Goal: Task Accomplishment & Management: Use online tool/utility

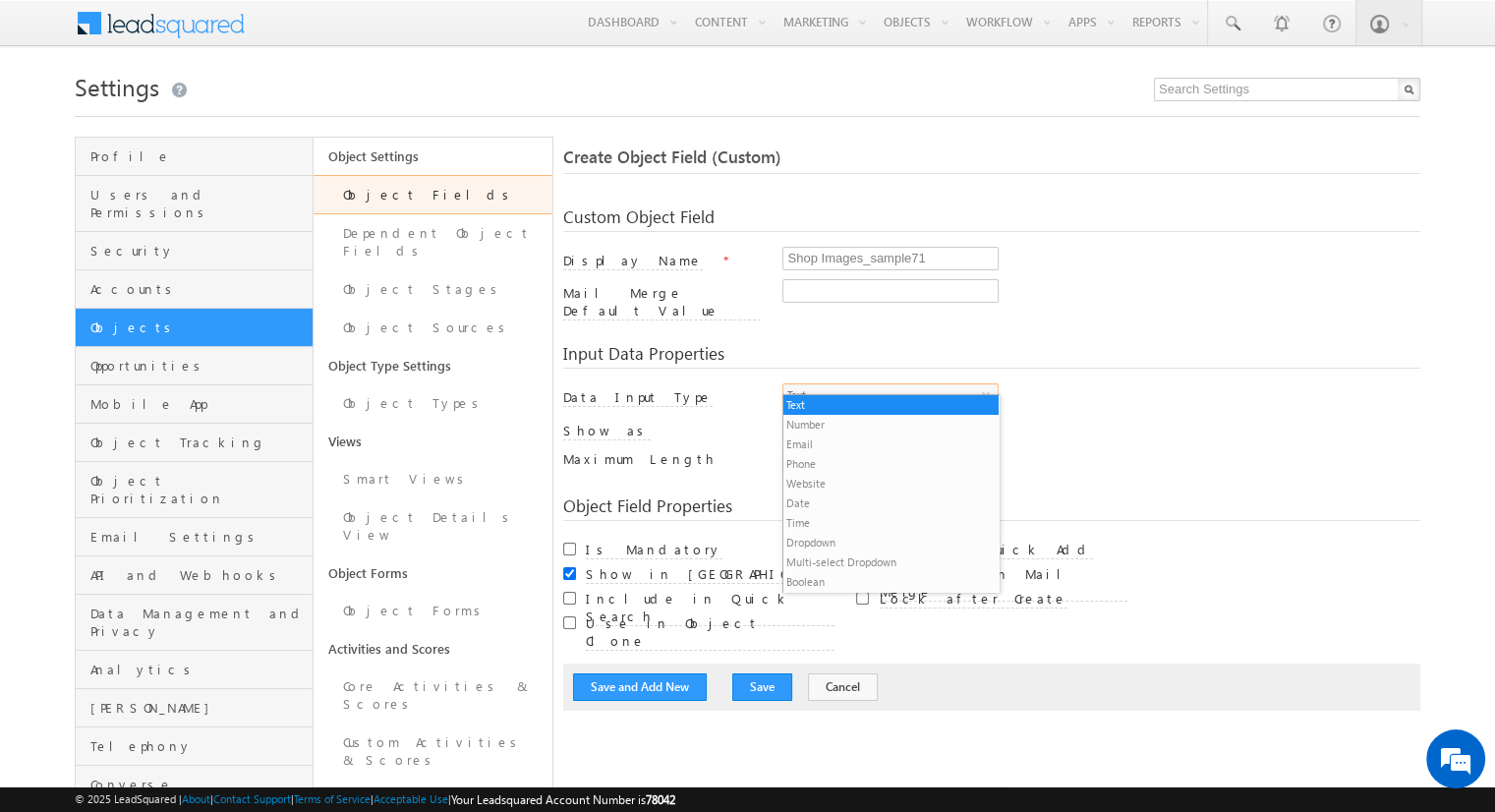
click at [883, 592] on li "Custom Field Set" at bounding box center [891, 602] width 214 height 20
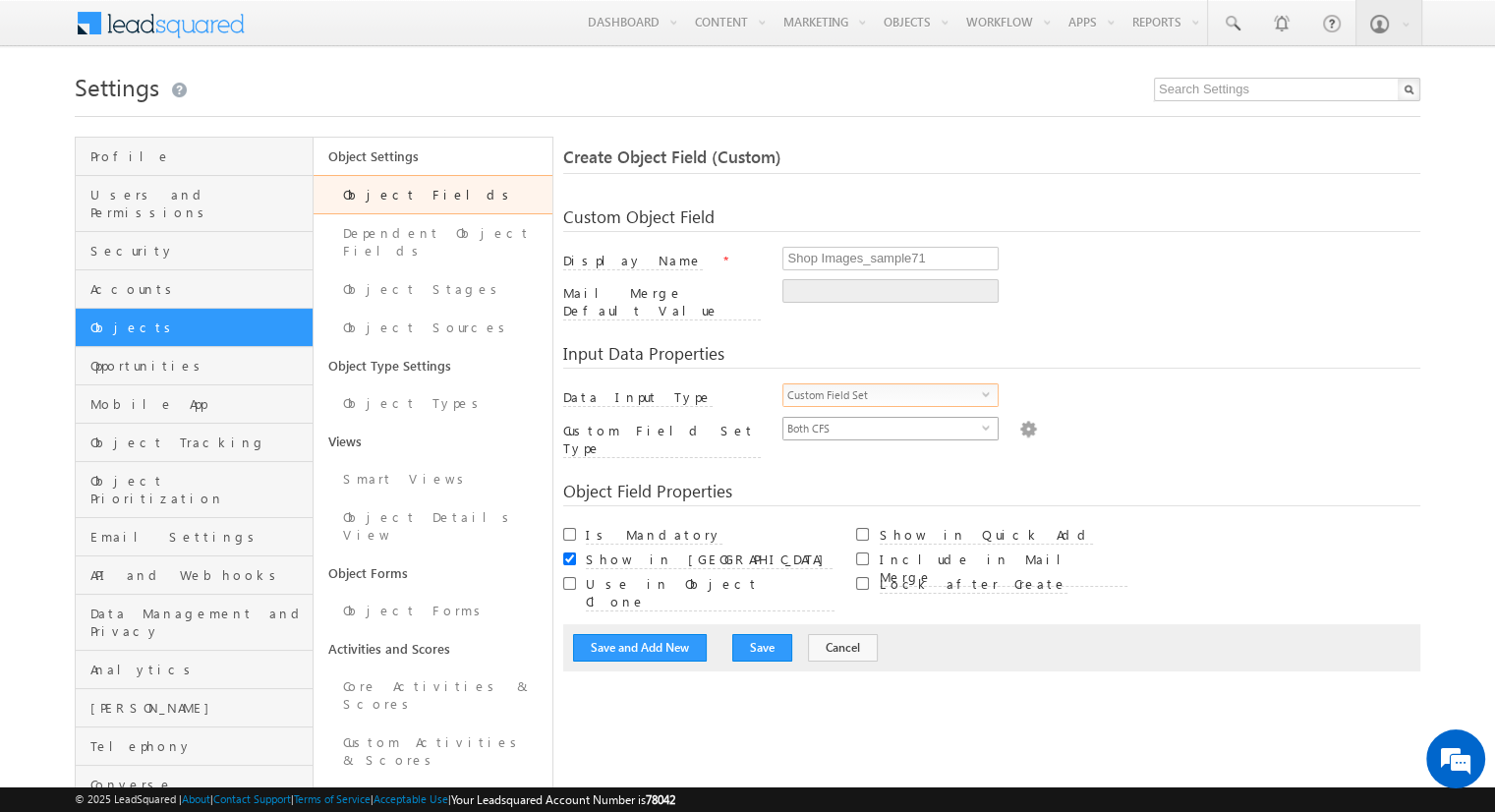
click at [883, 417] on span "Both CFS" at bounding box center [883, 428] width 198 height 22
click at [891, 456] on li "Documents" at bounding box center [891, 457] width 214 height 20
click at [1020, 416] on img at bounding box center [1029, 427] width 18 height 22
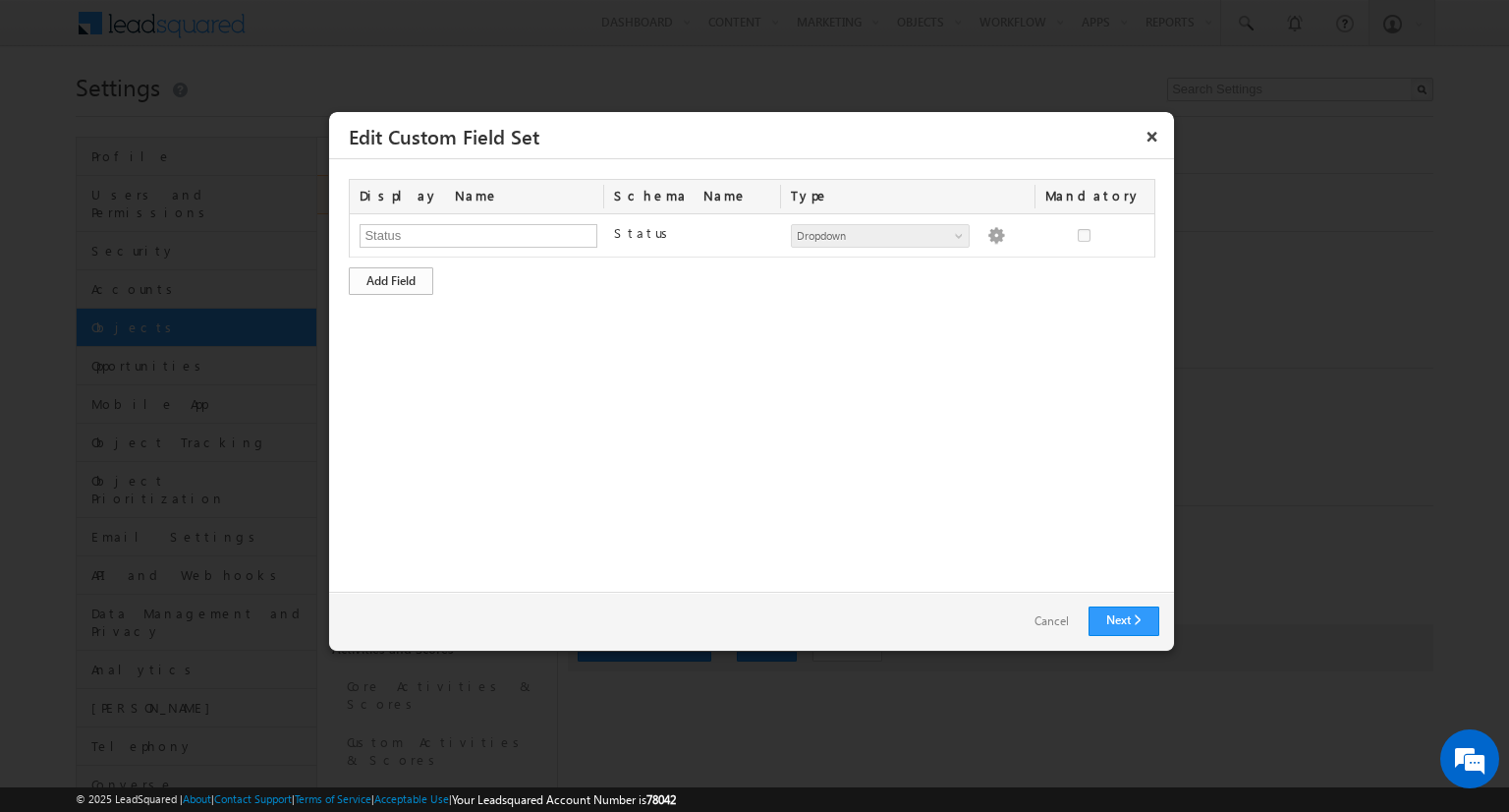
click at [391, 279] on div "Add Field" at bounding box center [391, 282] width 84 height 28
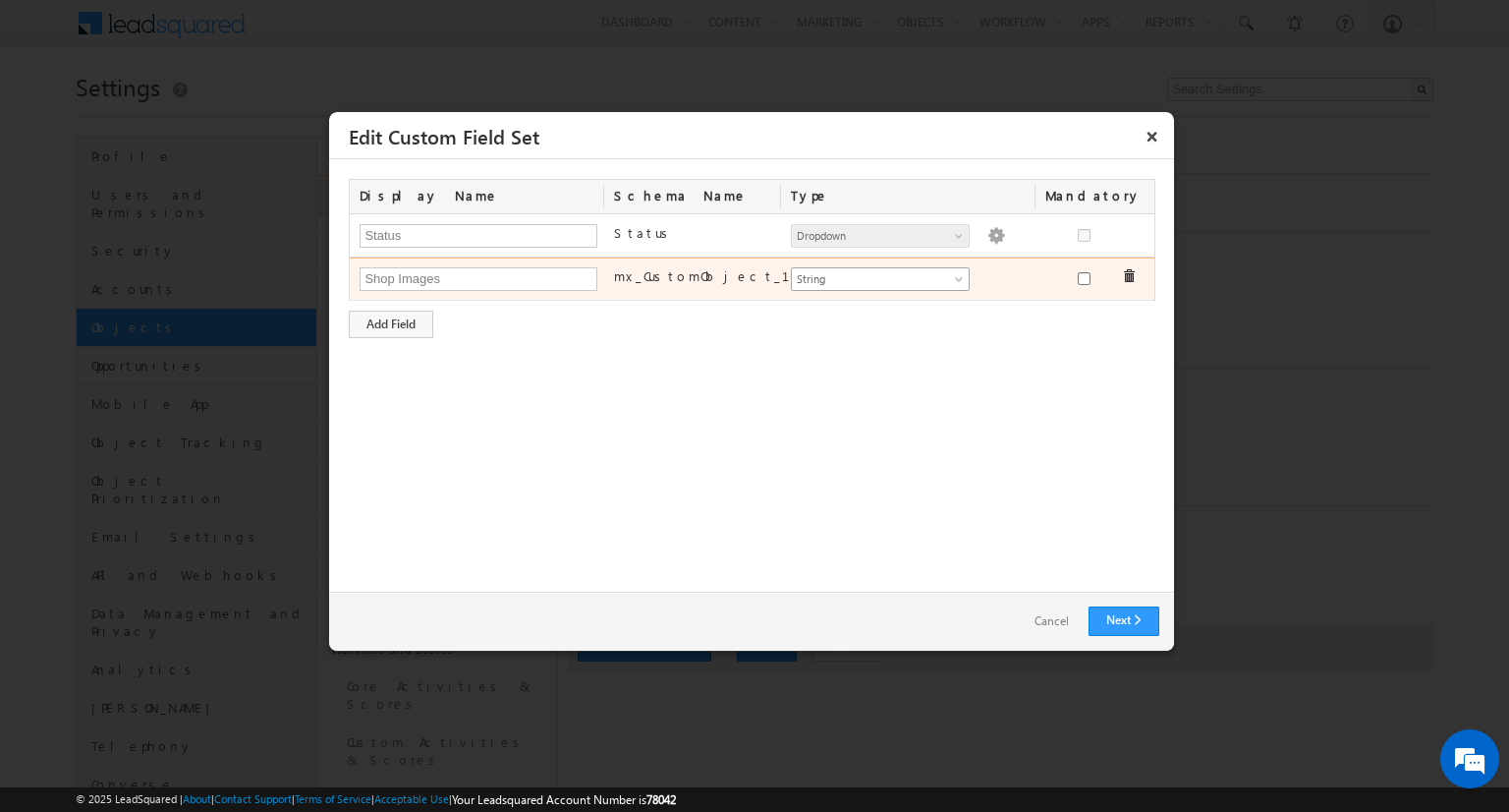
type input "Shop Images"
click at [879, 277] on span "String" at bounding box center [872, 280] width 161 height 18
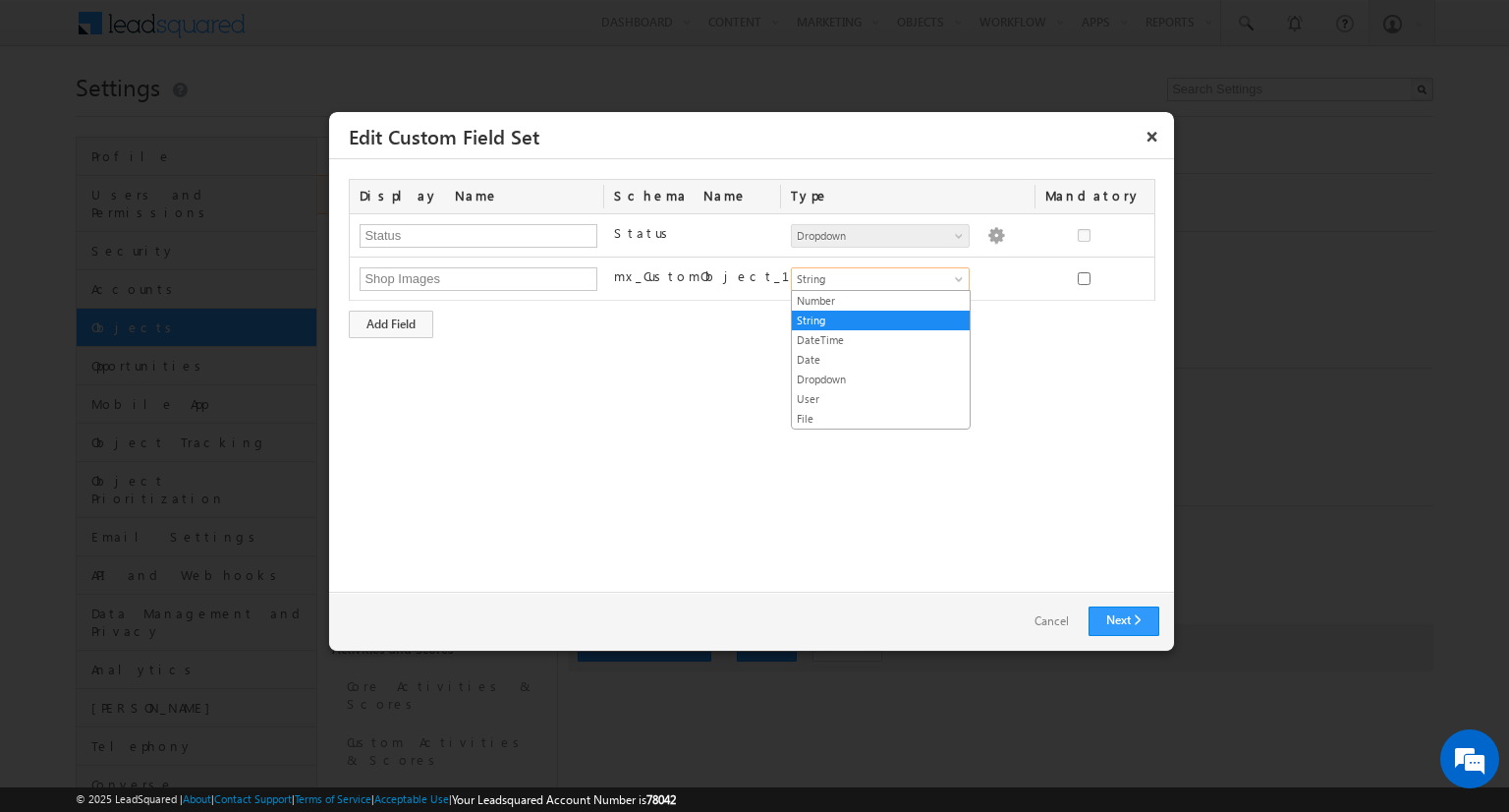
click at [880, 415] on link "File" at bounding box center [880, 418] width 177 height 18
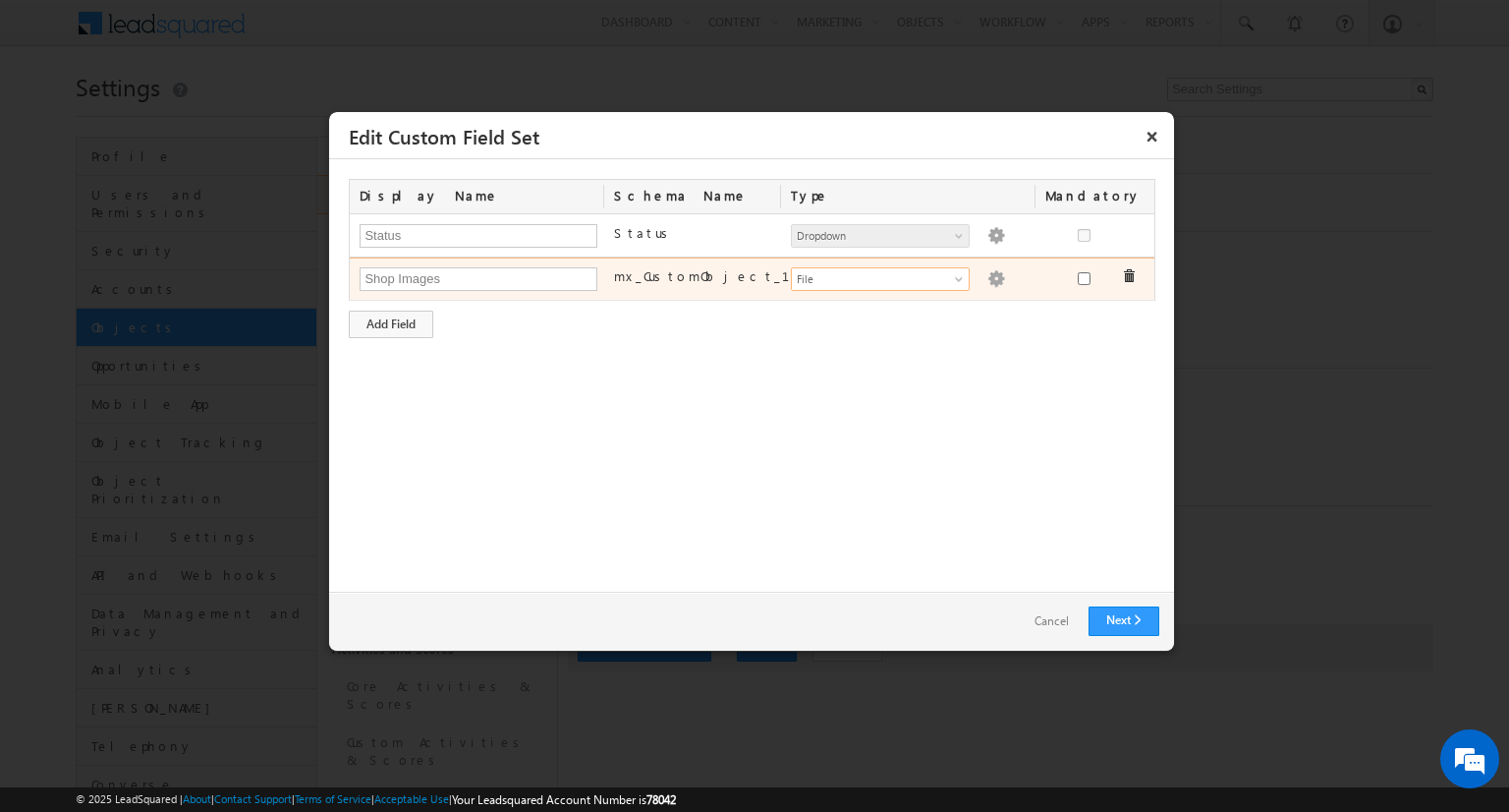
click at [987, 276] on img at bounding box center [996, 280] width 18 height 18
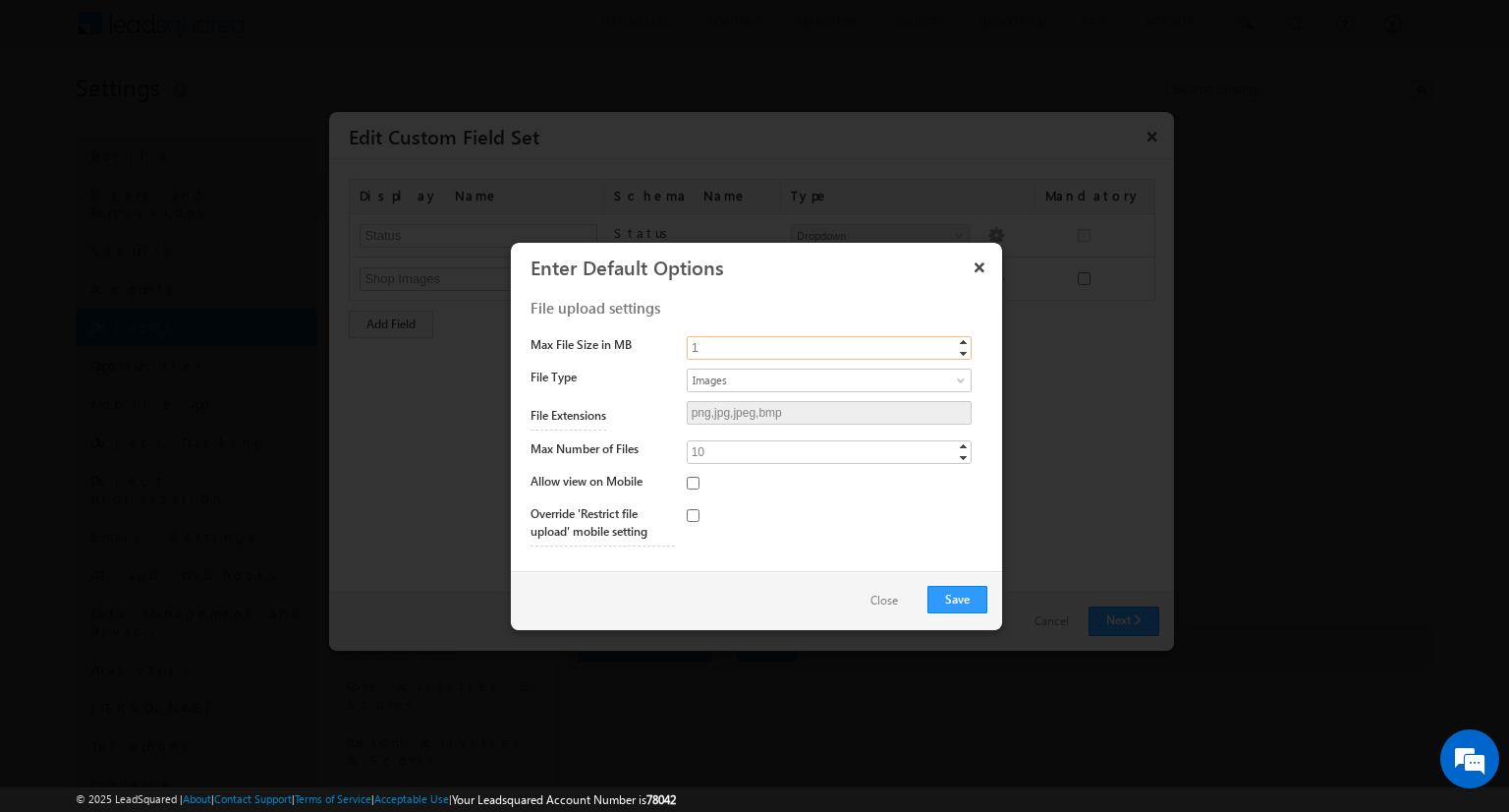
click at [828, 346] on input "1" at bounding box center [829, 348] width 285 height 24
type input "10"
click at [828, 379] on span "Images" at bounding box center [813, 381] width 251 height 18
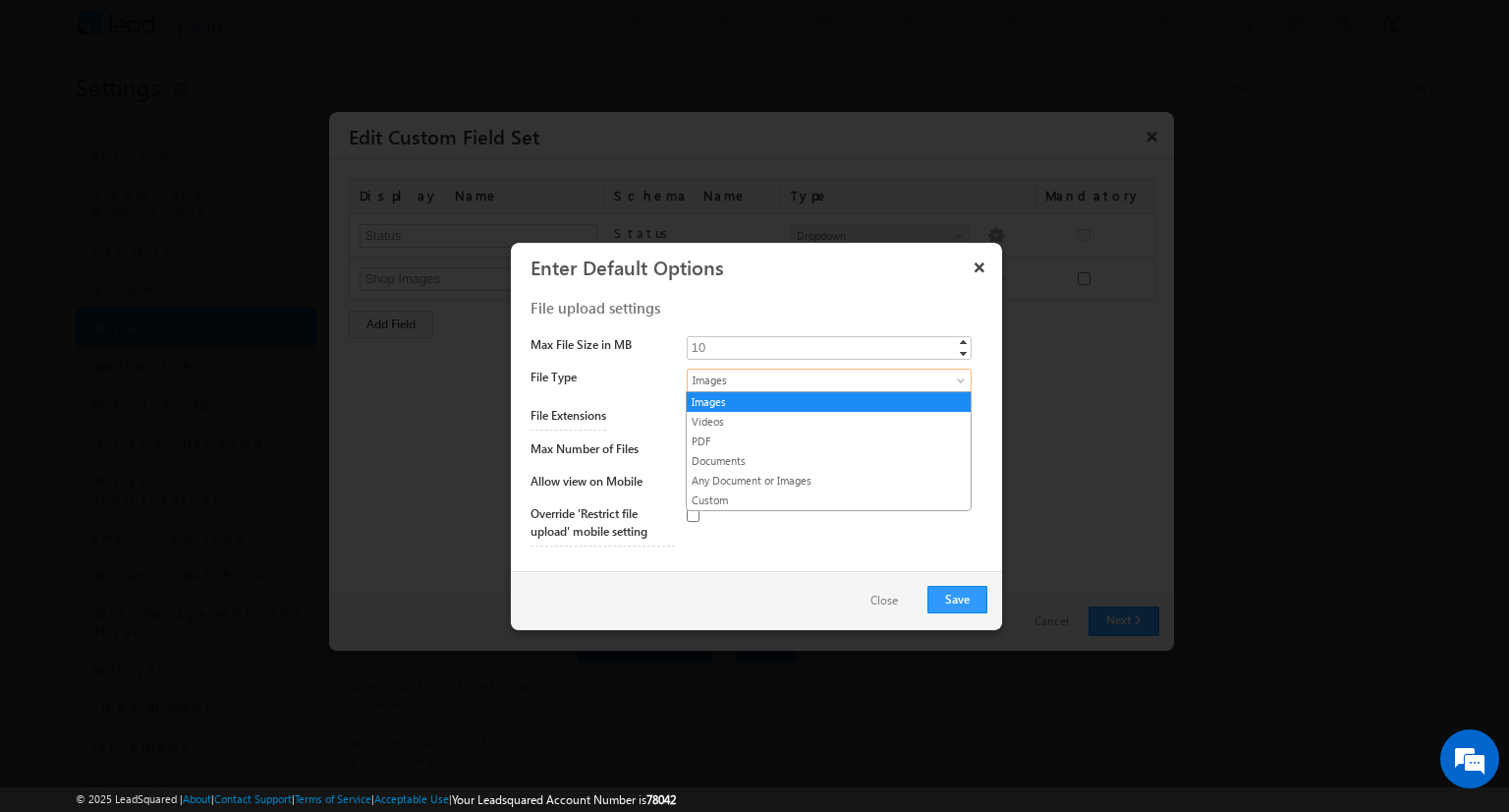
click at [828, 479] on link "Any Document or Images" at bounding box center [829, 481] width 284 height 18
type input "png,jpg,jpeg,bmp,mp4,webm,mov,pdf,doc,docx"
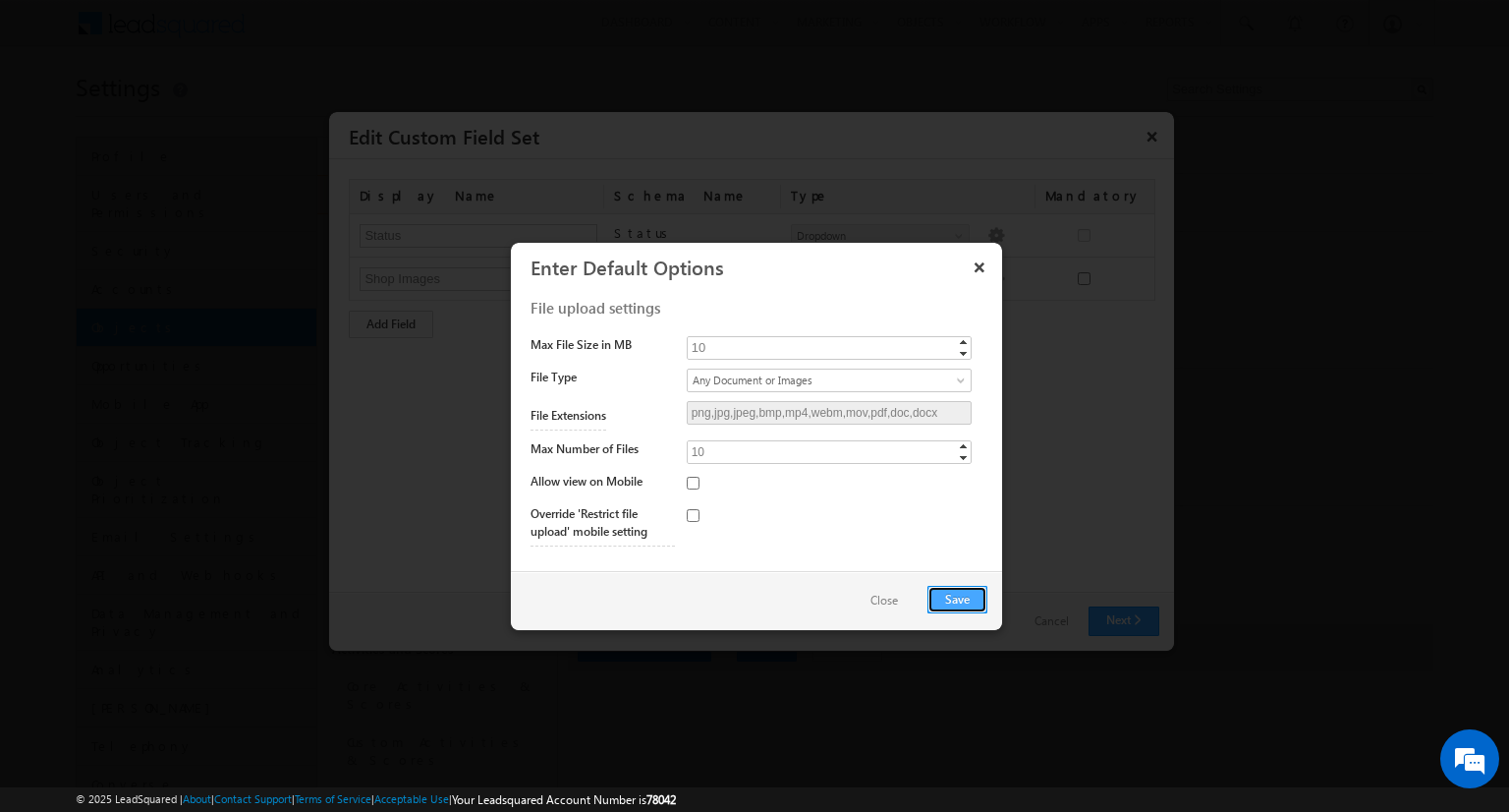
click at [957, 598] on button "Save" at bounding box center [957, 600] width 59 height 28
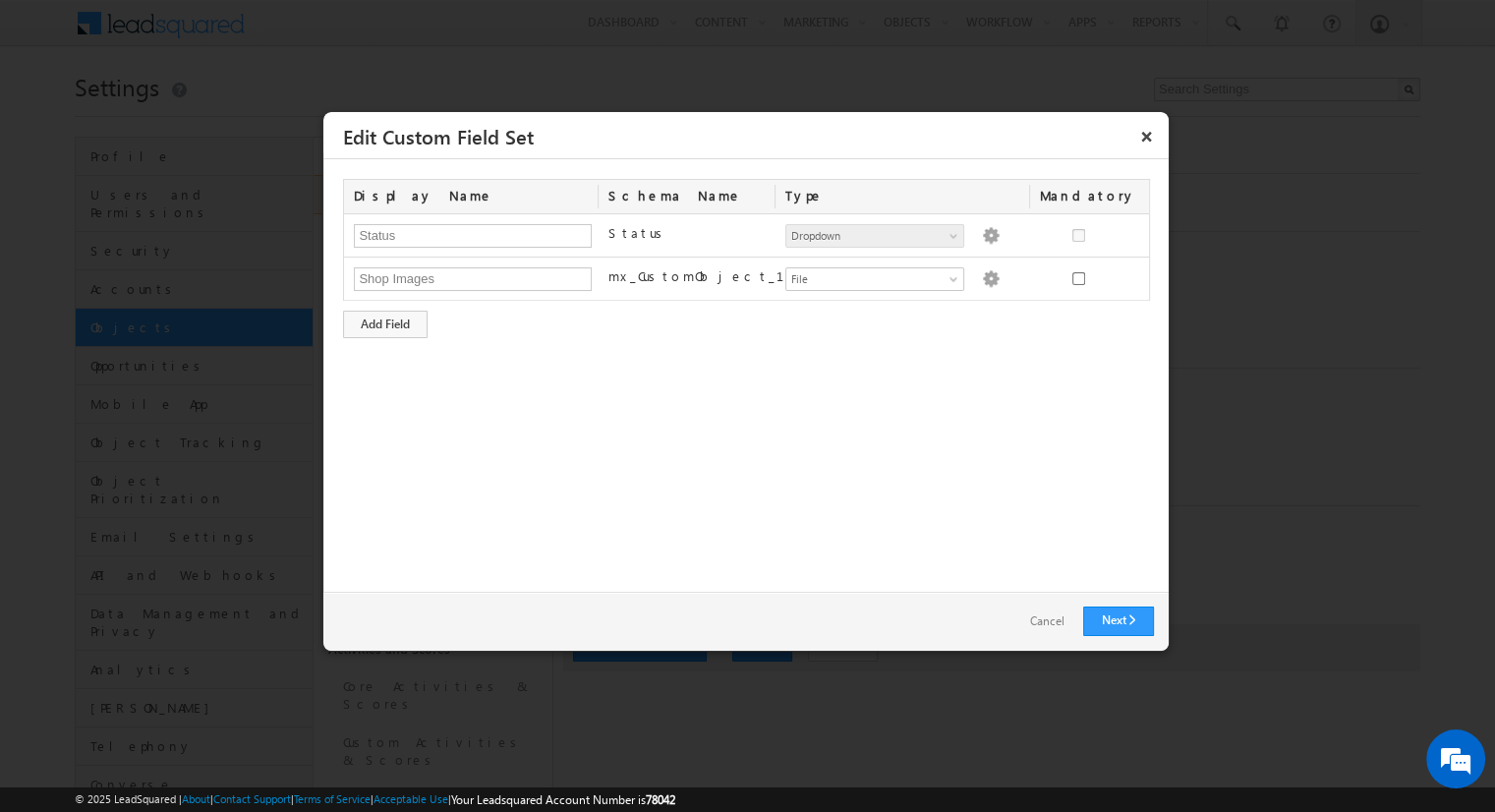
click at [1118, 620] on link "Next" at bounding box center [1118, 621] width 70 height 30
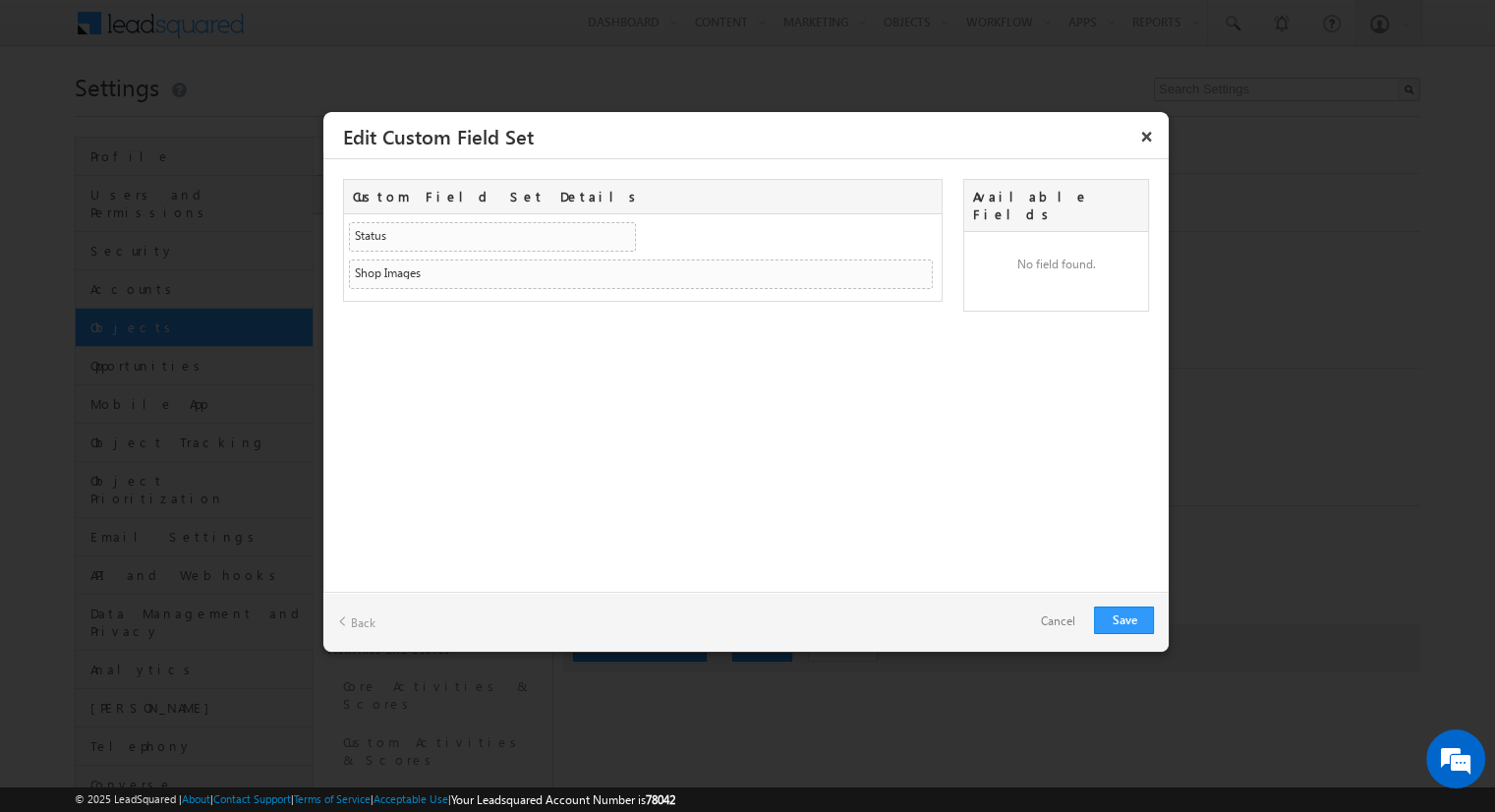
click at [1048, 610] on link "Cancel" at bounding box center [1058, 621] width 73 height 29
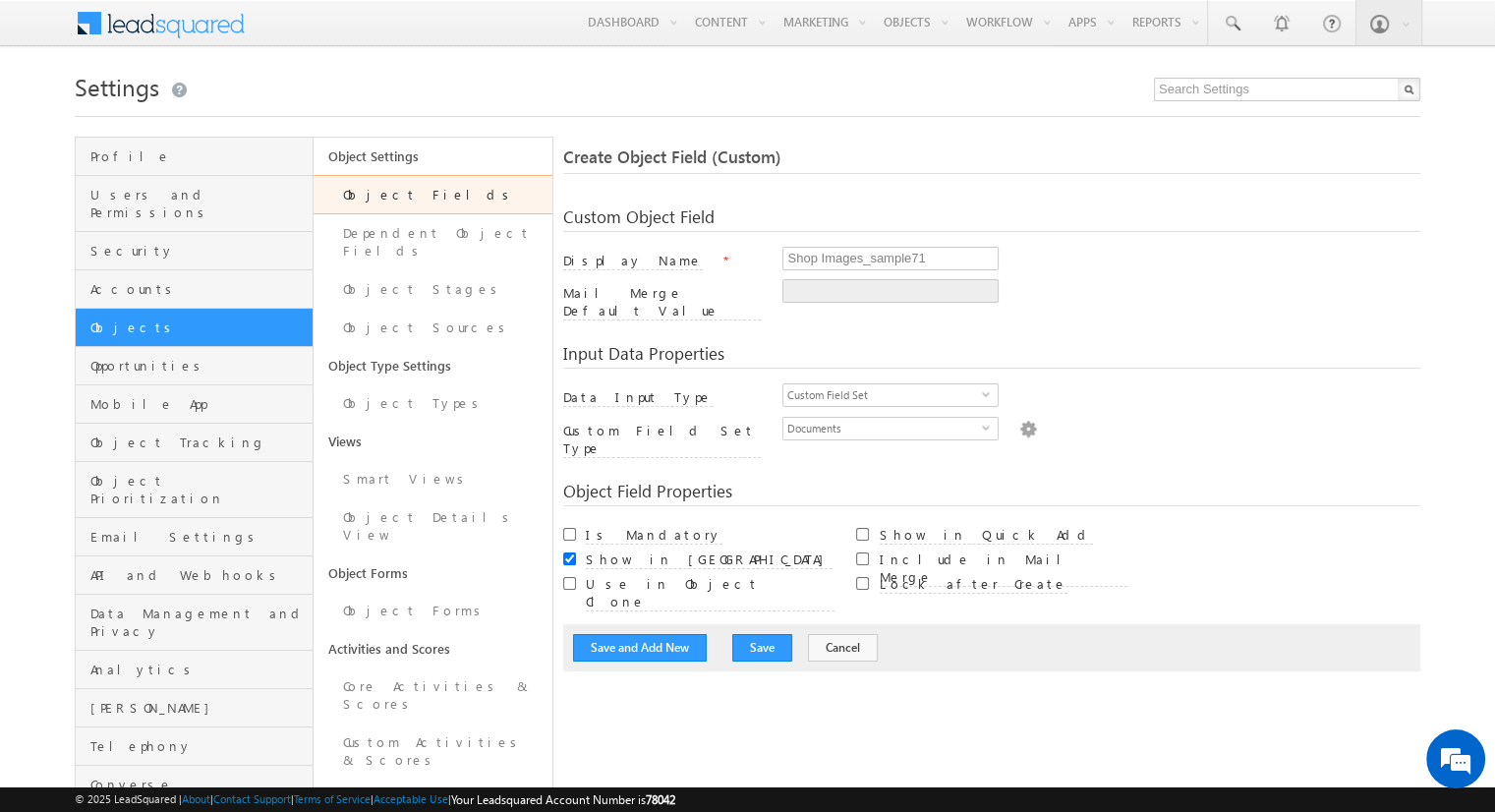
click at [1048, 624] on div "Save and Add New Save Cancel" at bounding box center [992, 647] width 857 height 48
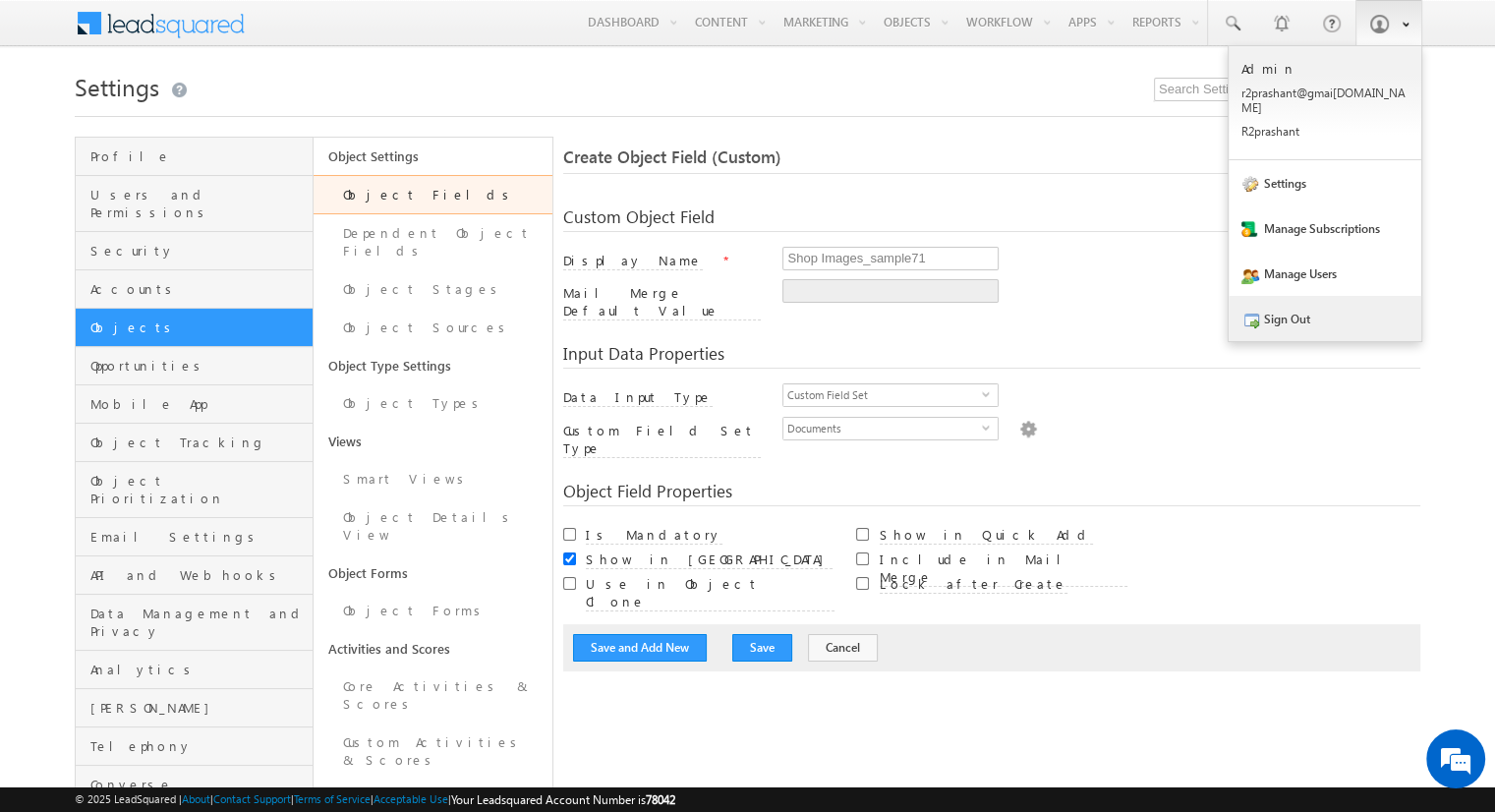
click at [1307, 300] on link "Sign Out" at bounding box center [1325, 318] width 192 height 46
